Goal: Task Accomplishment & Management: Manage account settings

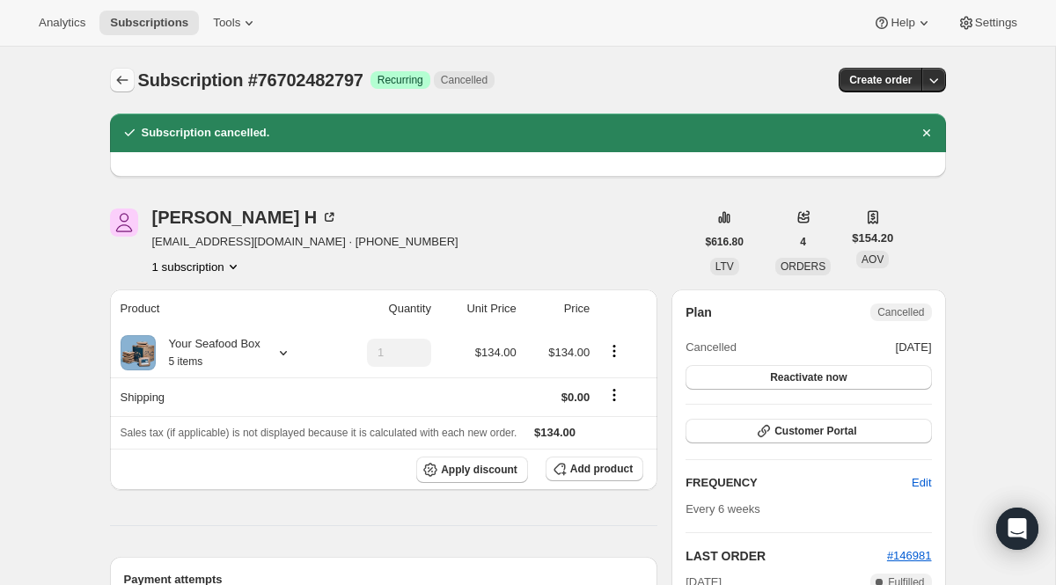
click at [118, 81] on icon "Subscriptions" at bounding box center [121, 80] width 11 height 9
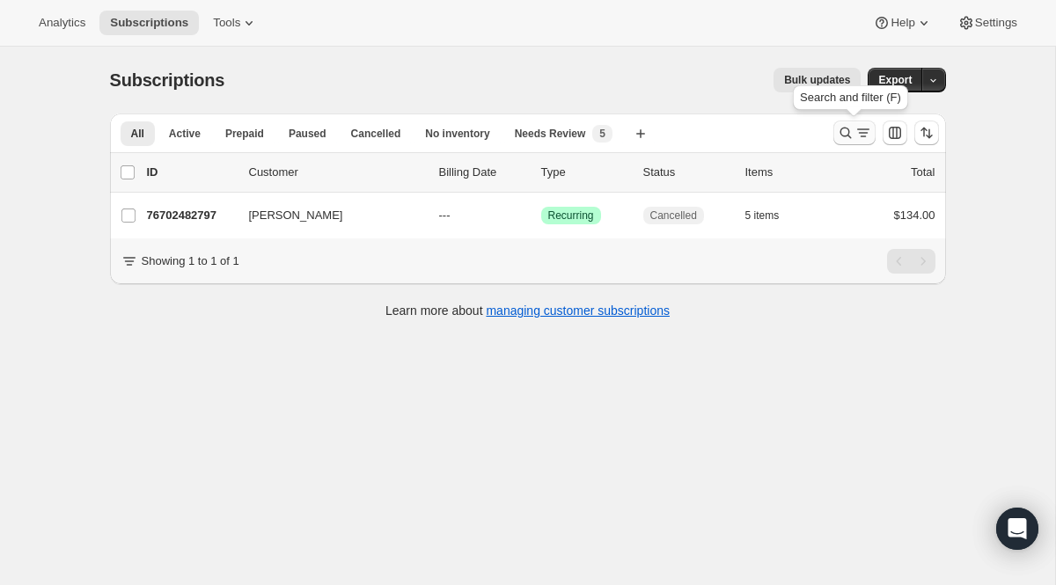
click at [844, 131] on icon "Search and filter results" at bounding box center [846, 133] width 18 height 18
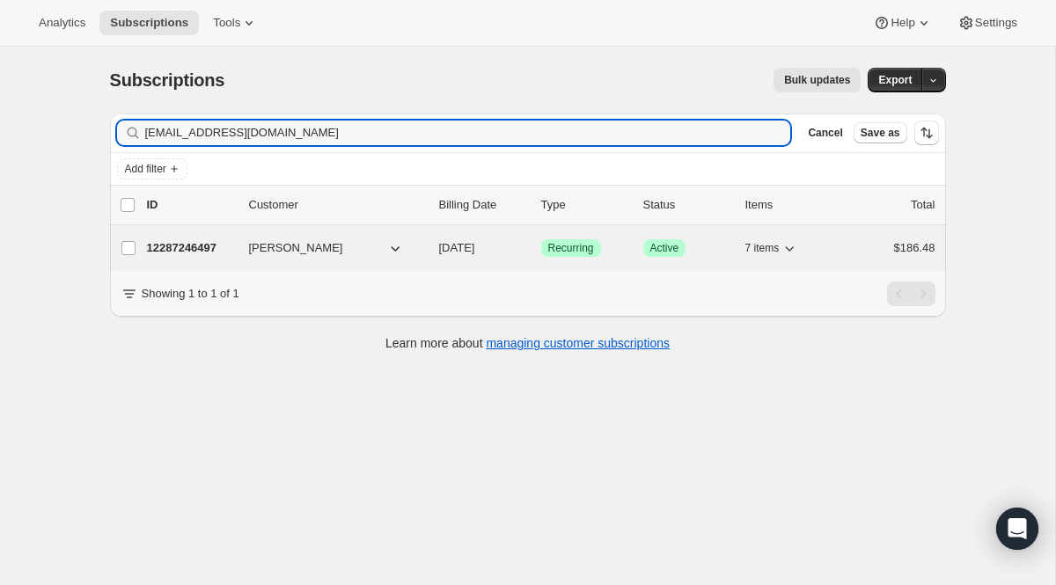
type input "[EMAIL_ADDRESS][DOMAIN_NAME]"
click at [577, 250] on span "Recurring" at bounding box center [571, 248] width 46 height 14
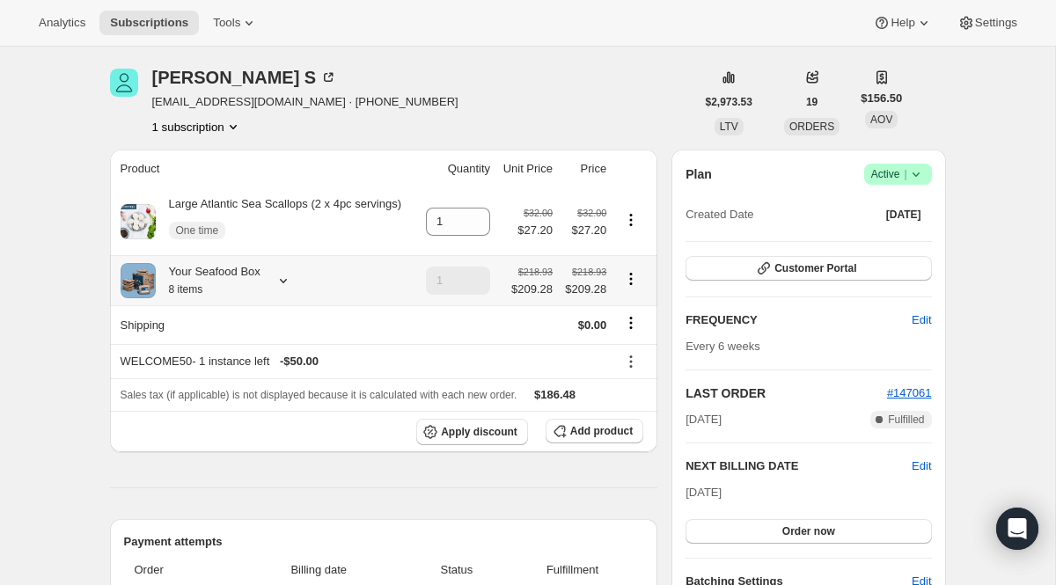
scroll to position [50, 0]
